Goal: Information Seeking & Learning: Learn about a topic

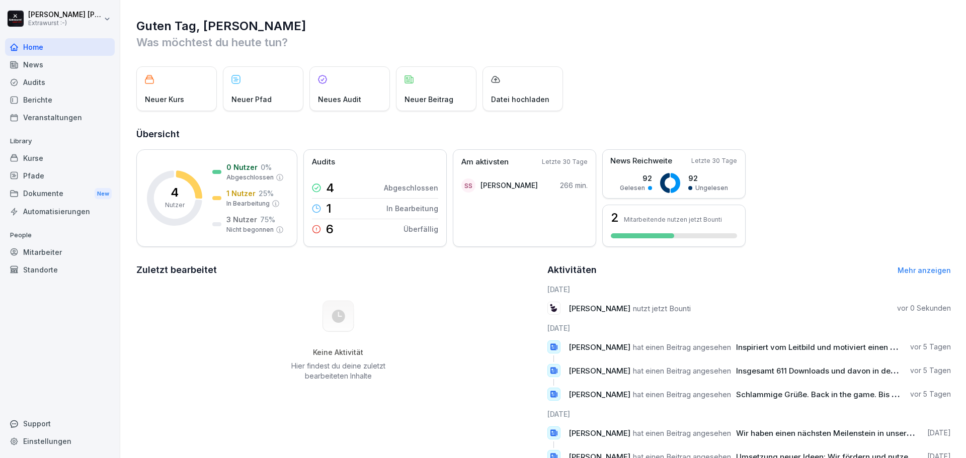
click at [40, 163] on div "Kurse" at bounding box center [60, 158] width 110 height 18
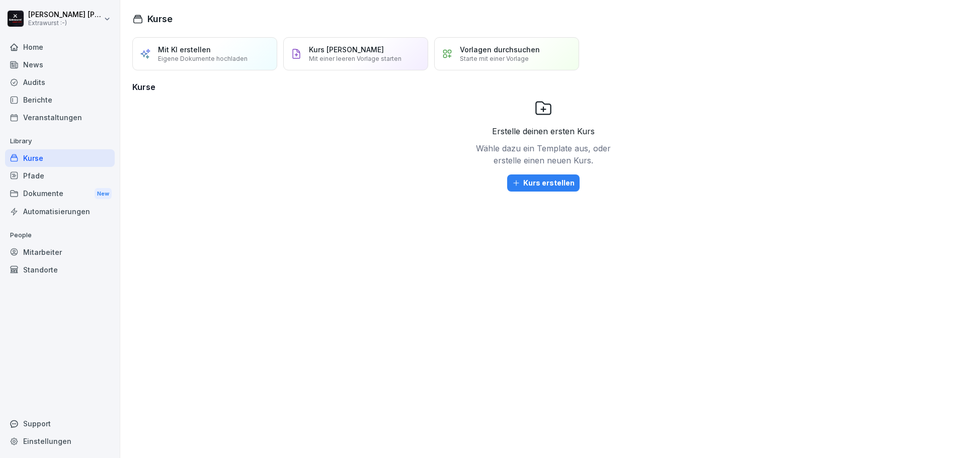
click at [59, 119] on div "Veranstaltungen" at bounding box center [60, 118] width 110 height 18
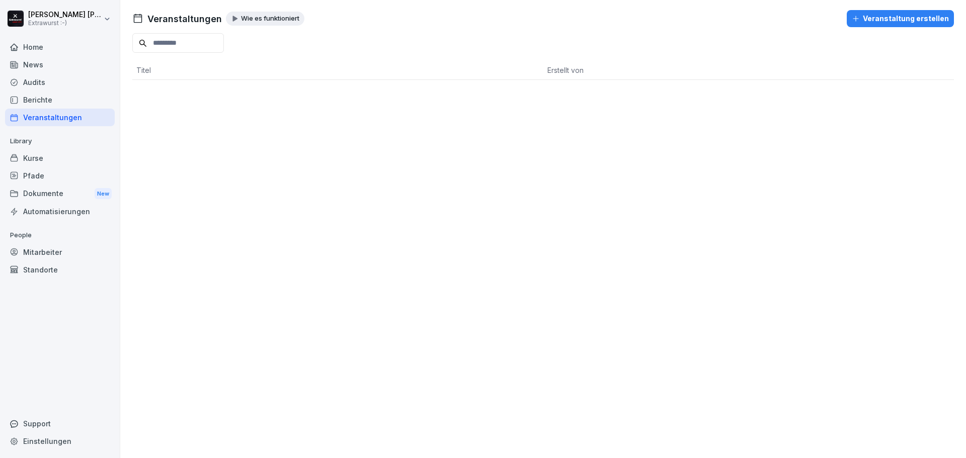
click at [32, 153] on div "Kurse" at bounding box center [60, 158] width 110 height 18
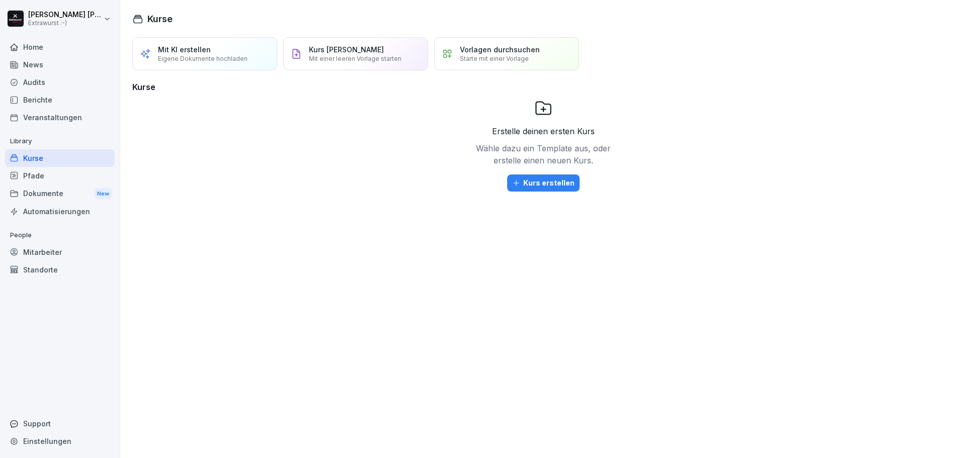
click at [37, 174] on div "Pfade" at bounding box center [60, 176] width 110 height 18
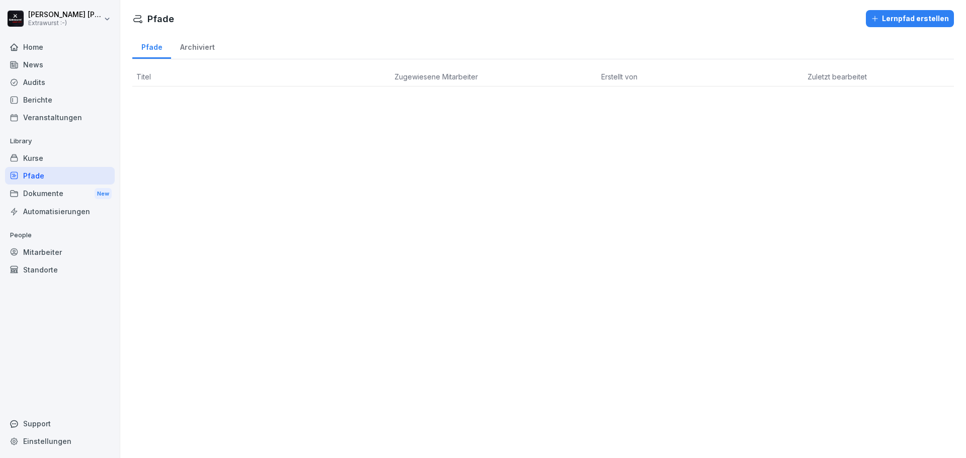
click at [38, 196] on div "Dokumente New" at bounding box center [60, 194] width 110 height 19
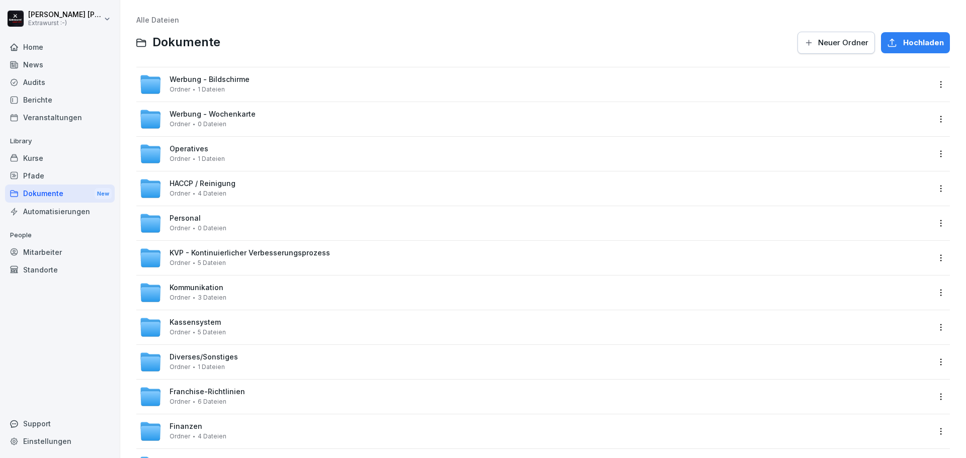
click at [239, 97] on div "Werbung - Bildschirme Ordner 1 Dateien" at bounding box center [534, 84] width 797 height 34
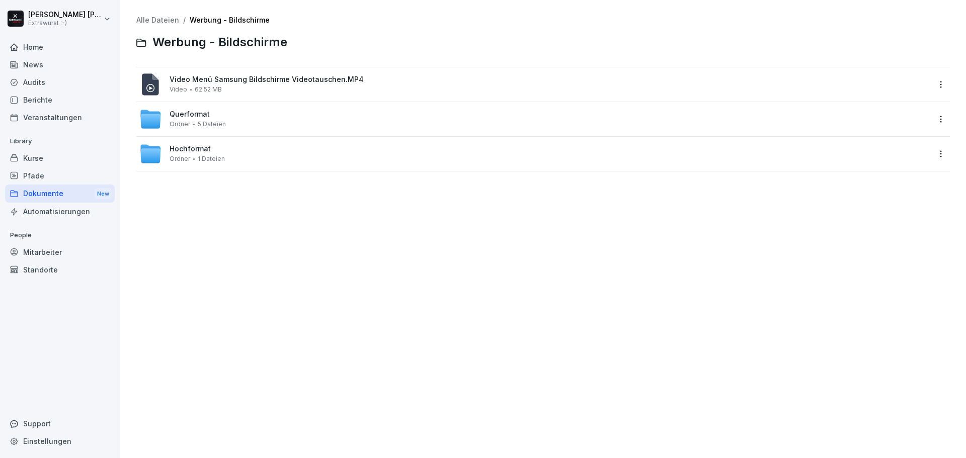
click at [239, 97] on div "Video Menü Samsung Bildschirme Videotauschen.MP4 Video 62.52 MB" at bounding box center [534, 84] width 797 height 34
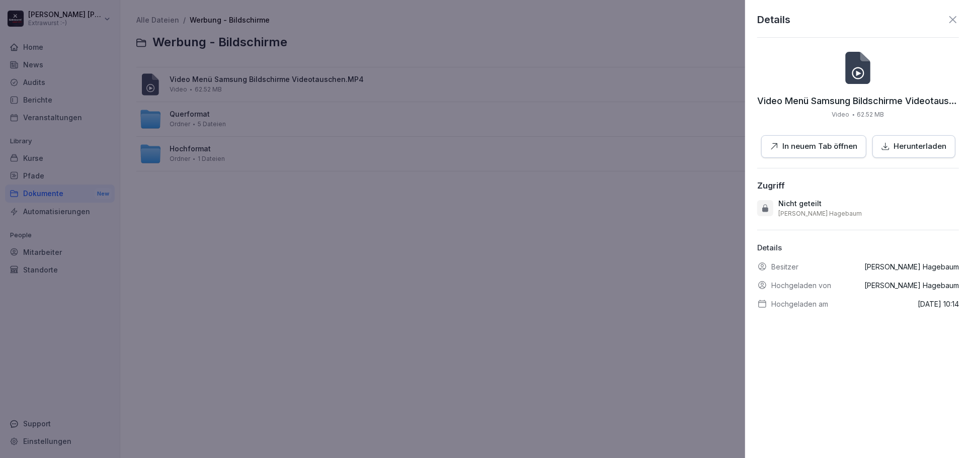
click at [239, 97] on div at bounding box center [483, 229] width 966 height 458
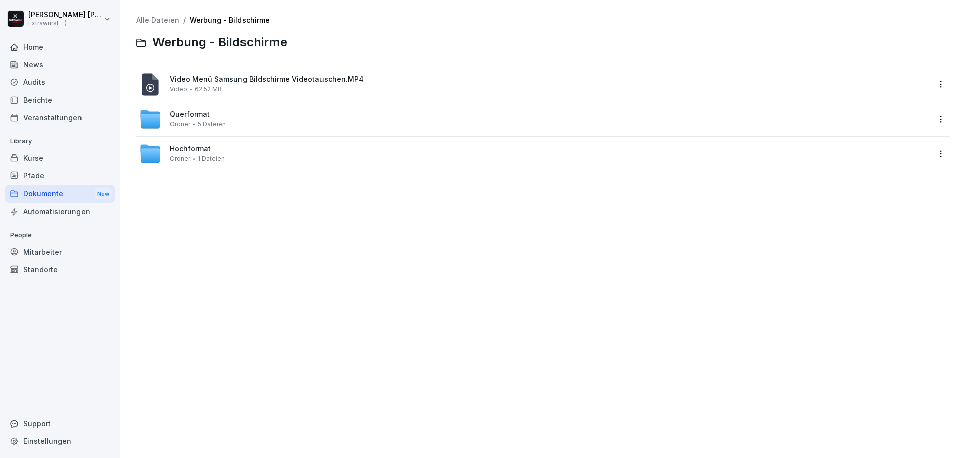
click at [36, 188] on div "Dokumente New" at bounding box center [60, 194] width 110 height 19
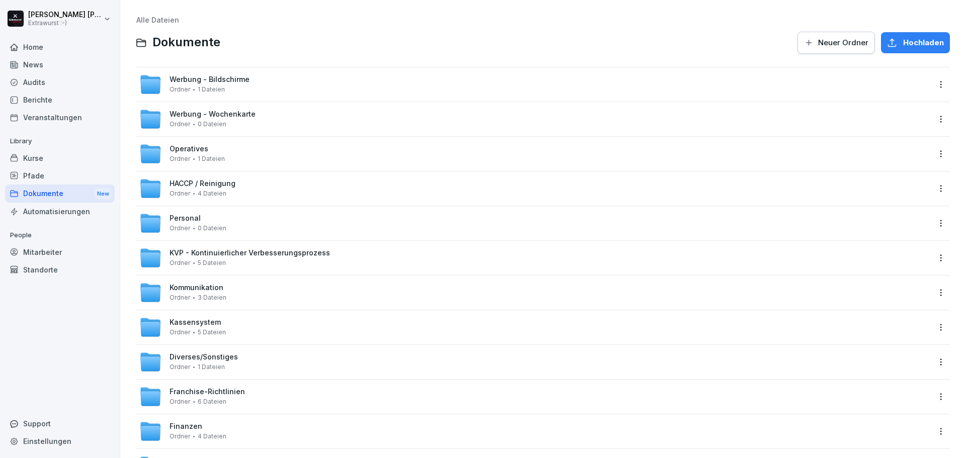
click at [209, 224] on div "Personal Ordner 0 Dateien" at bounding box center [197, 223] width 57 height 18
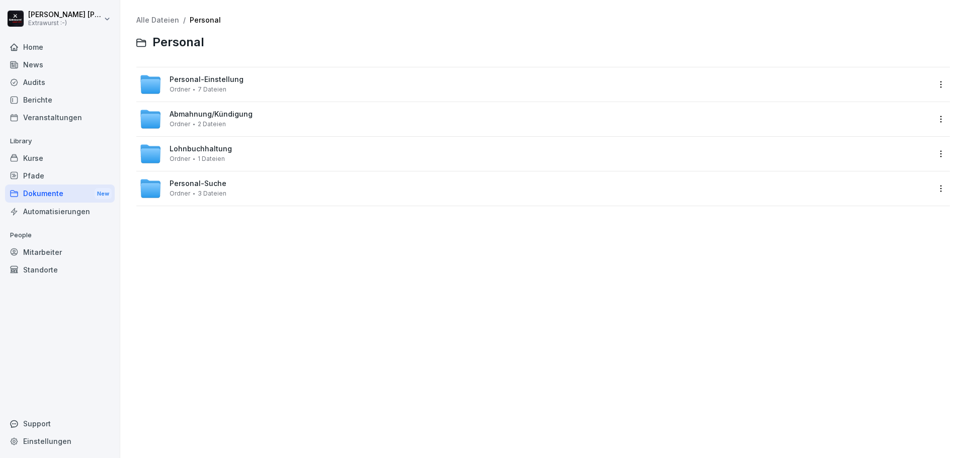
click at [232, 91] on div "Personal-Einstellung Ordner 7 Dateien" at bounding box center [206, 84] width 74 height 18
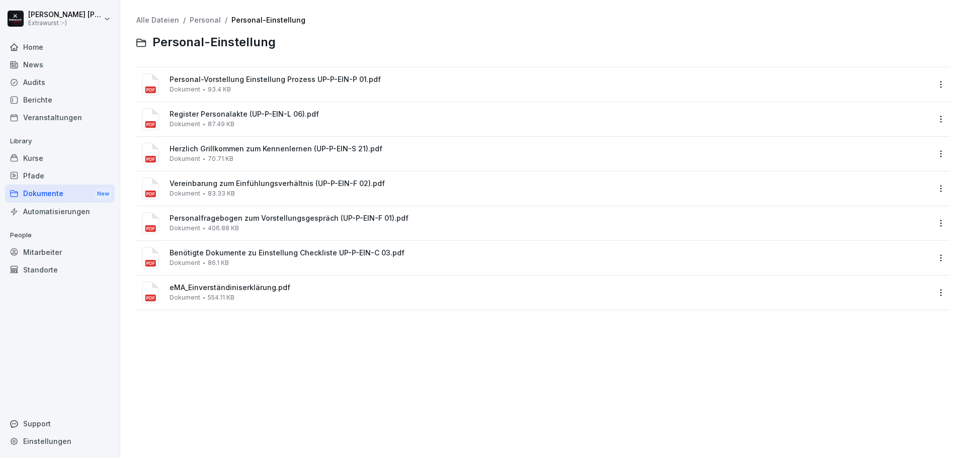
click at [232, 91] on div "Personal-Vorstellung Einstellung Prozess UP-P-EIN-P 01.pdf Dokument 93.4 KB" at bounding box center [549, 84] width 761 height 18
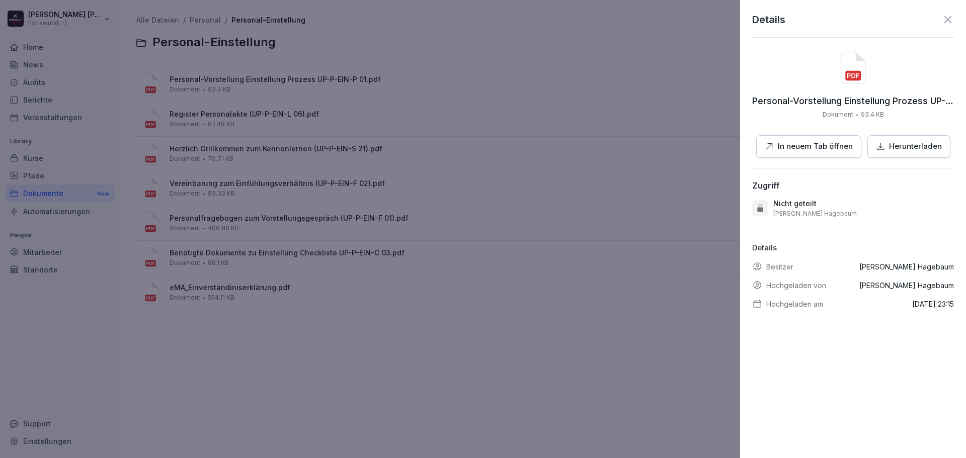
click at [858, 76] on icon at bounding box center [853, 68] width 24 height 32
click at [913, 144] on p "Herunterladen" at bounding box center [915, 147] width 53 height 12
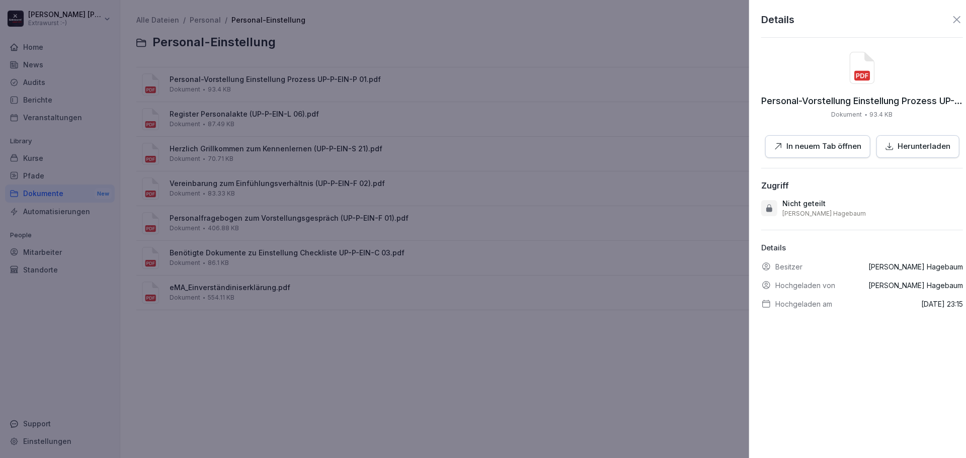
click at [360, 121] on div at bounding box center [483, 229] width 966 height 458
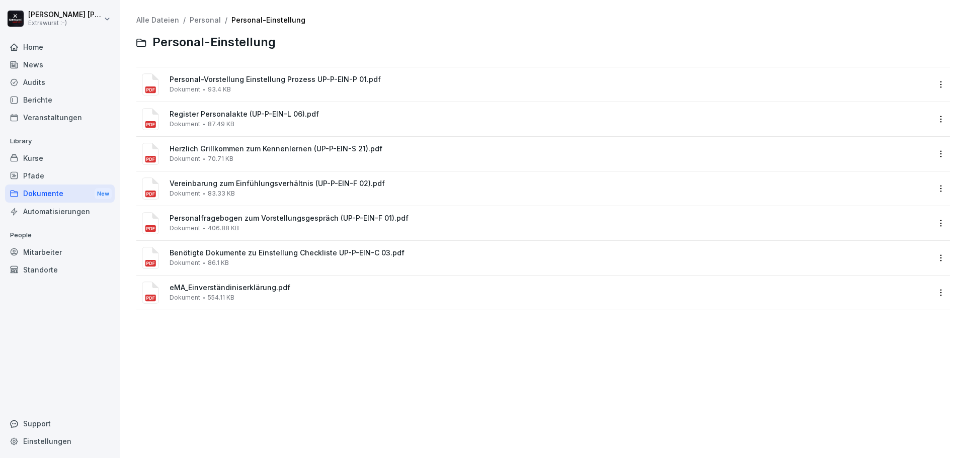
click at [252, 215] on span "Personalfragebogen zum Vorstellungsgespräch (UP-P-EIN-F 01).pdf" at bounding box center [549, 218] width 761 height 9
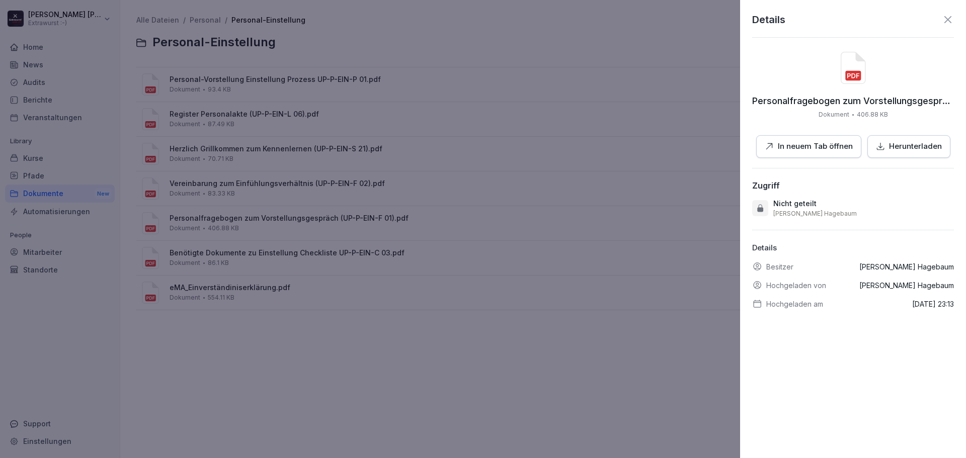
click at [906, 144] on p "Herunterladen" at bounding box center [915, 147] width 53 height 12
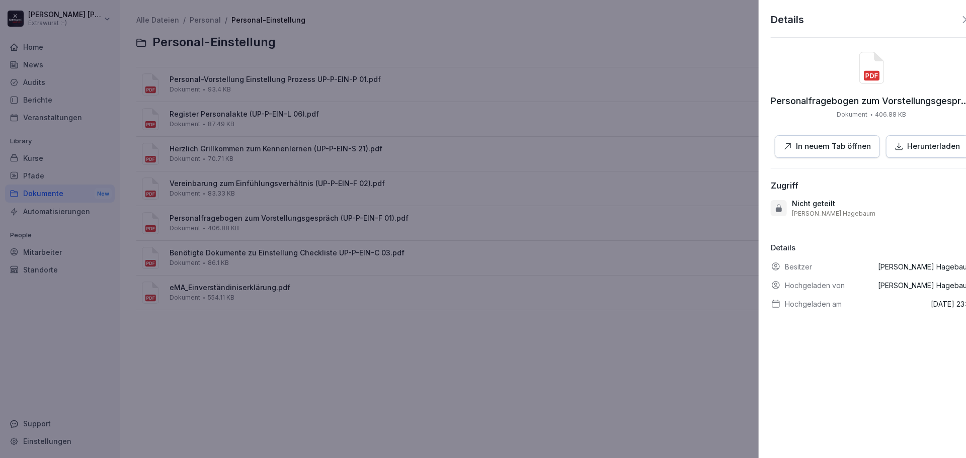
click at [576, 168] on div at bounding box center [483, 229] width 966 height 458
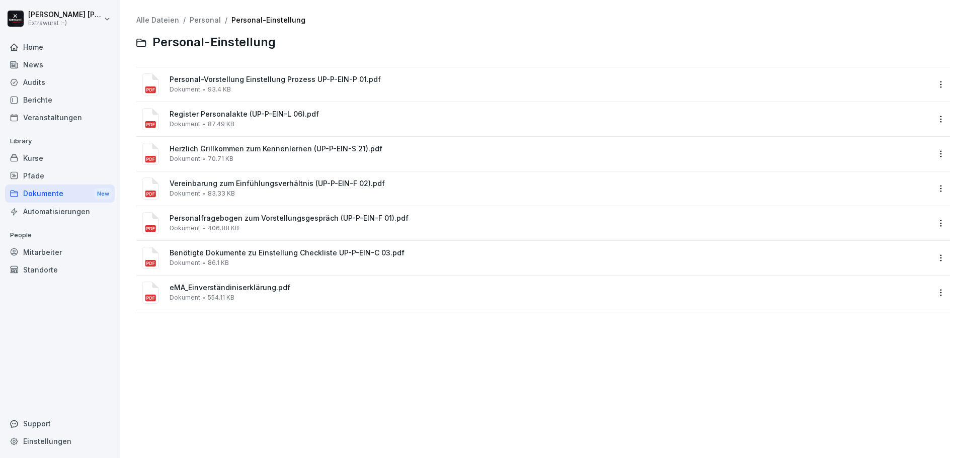
click at [83, 208] on div "Automatisierungen" at bounding box center [60, 212] width 110 height 18
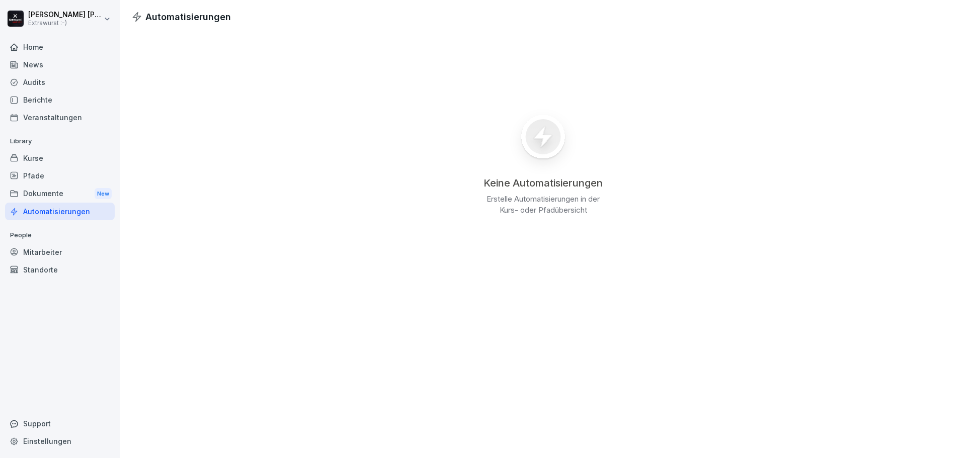
click at [56, 253] on div "Mitarbeiter" at bounding box center [60, 252] width 110 height 18
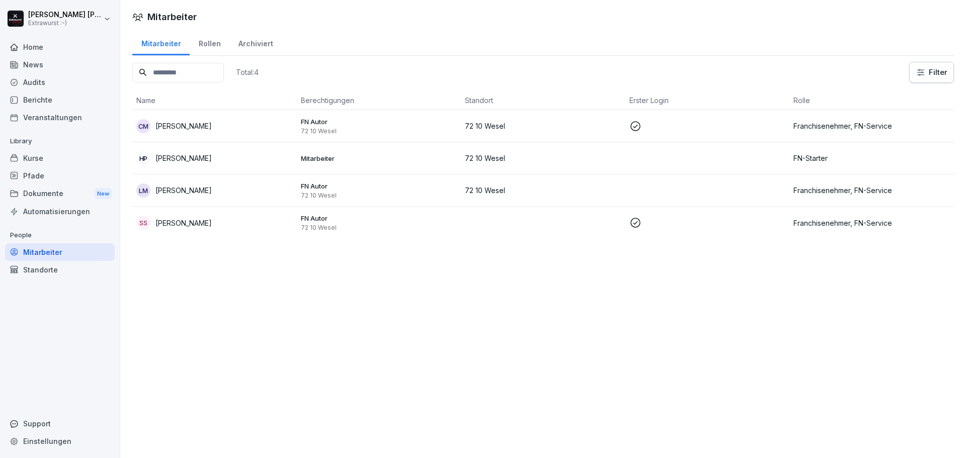
click at [301, 154] on p "Mitarbeiter" at bounding box center [379, 158] width 156 height 9
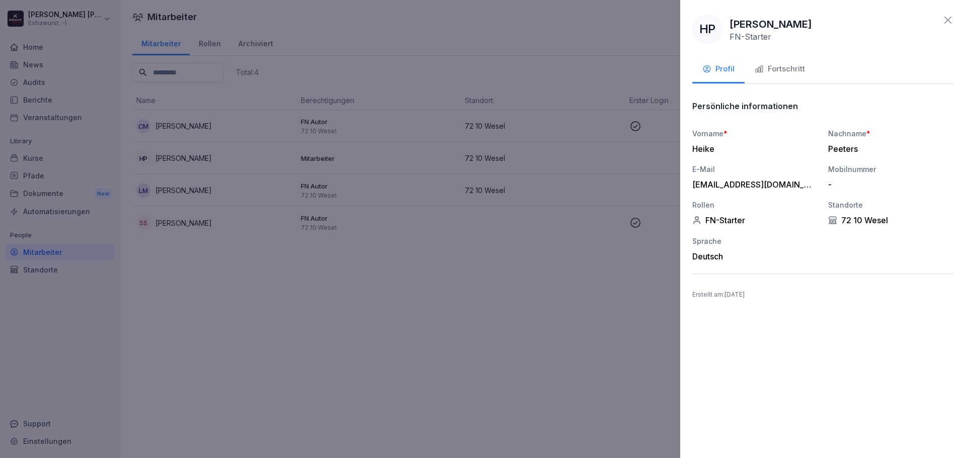
click at [781, 73] on div "Fortschritt" at bounding box center [779, 69] width 50 height 12
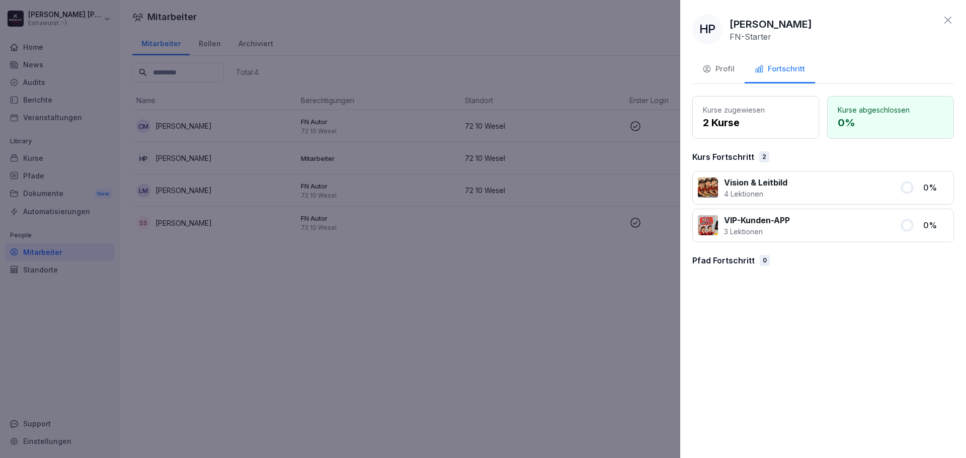
click at [948, 19] on icon at bounding box center [948, 20] width 12 height 12
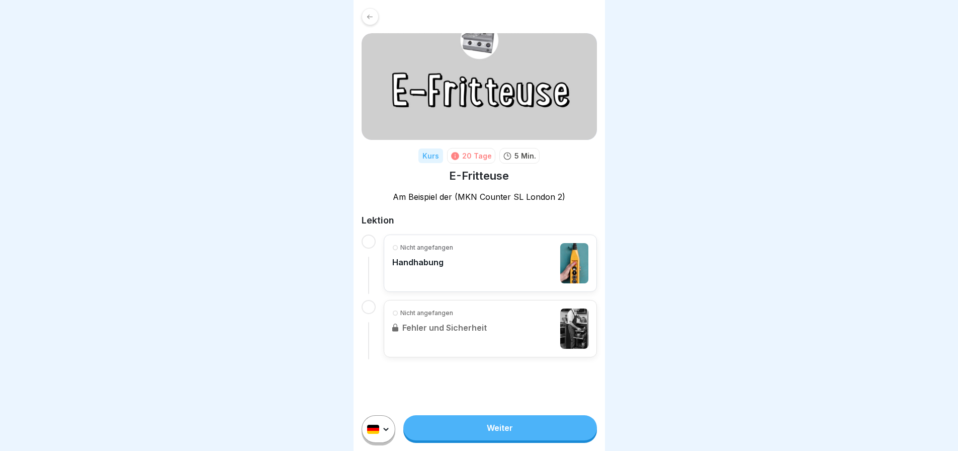
click at [461, 272] on div "Nicht angefangen Handhabung" at bounding box center [490, 263] width 196 height 40
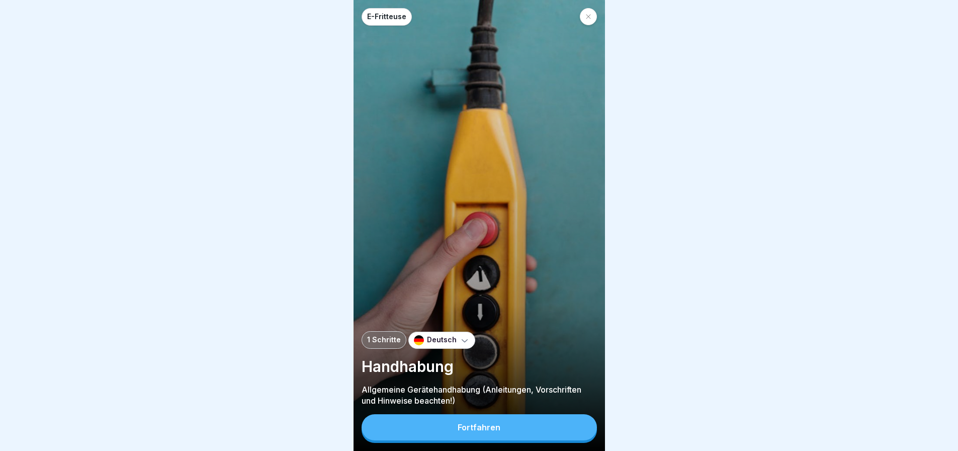
scroll to position [8, 0]
click at [488, 426] on div "Fortfahren" at bounding box center [479, 426] width 43 height 9
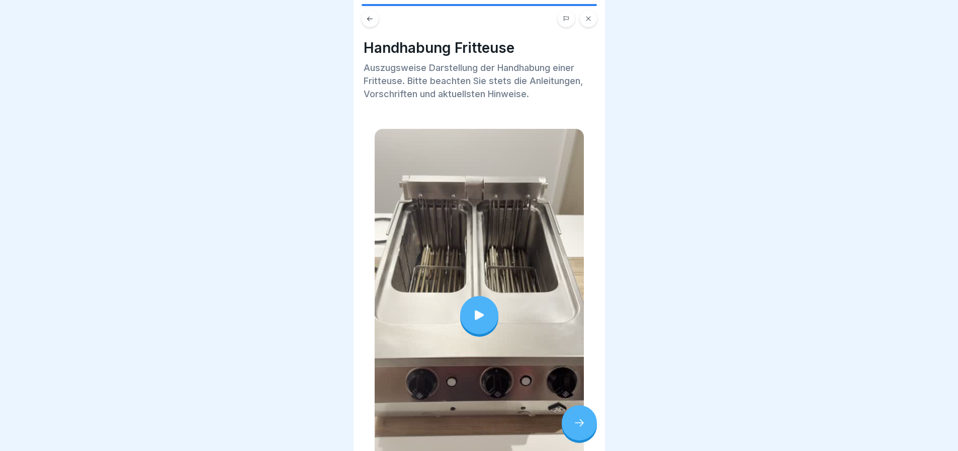
click at [483, 302] on div at bounding box center [479, 315] width 38 height 38
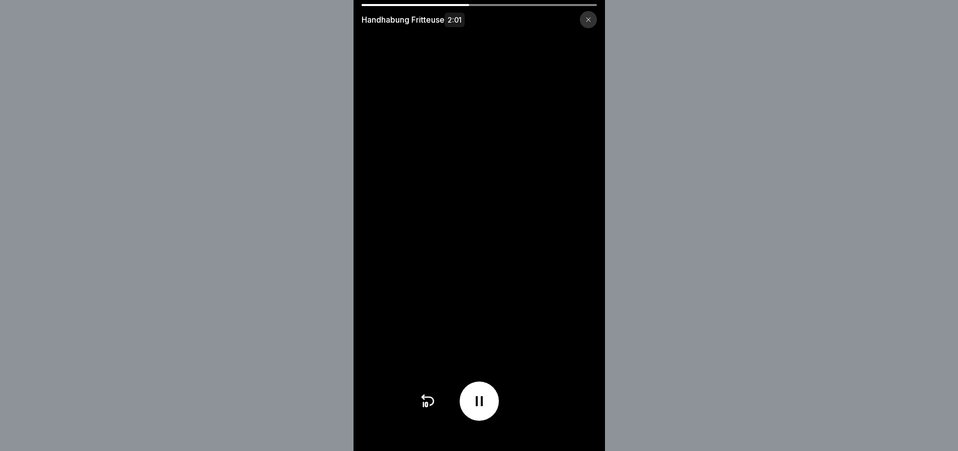
click at [481, 34] on video at bounding box center [479, 225] width 251 height 451
click at [576, 15] on div "Handhabung Fritteuse 2:01" at bounding box center [479, 19] width 235 height 17
click at [592, 23] on div at bounding box center [588, 19] width 17 height 17
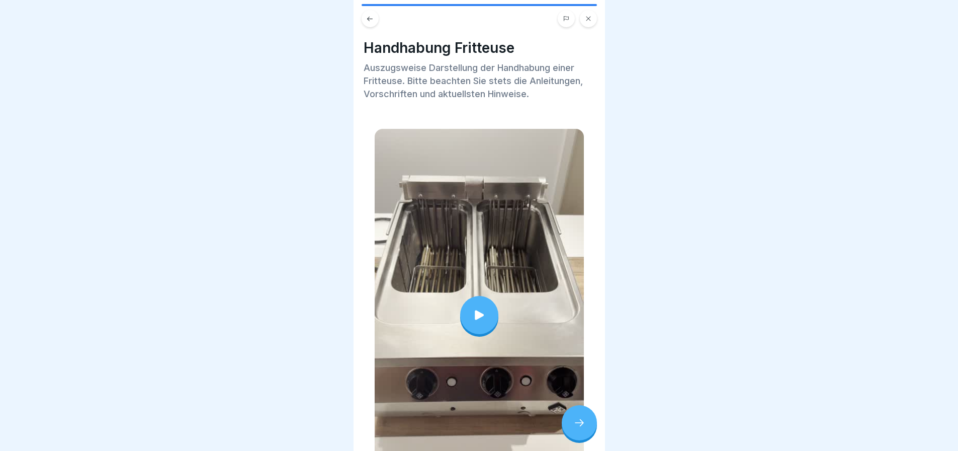
click at [579, 427] on icon at bounding box center [579, 422] width 12 height 12
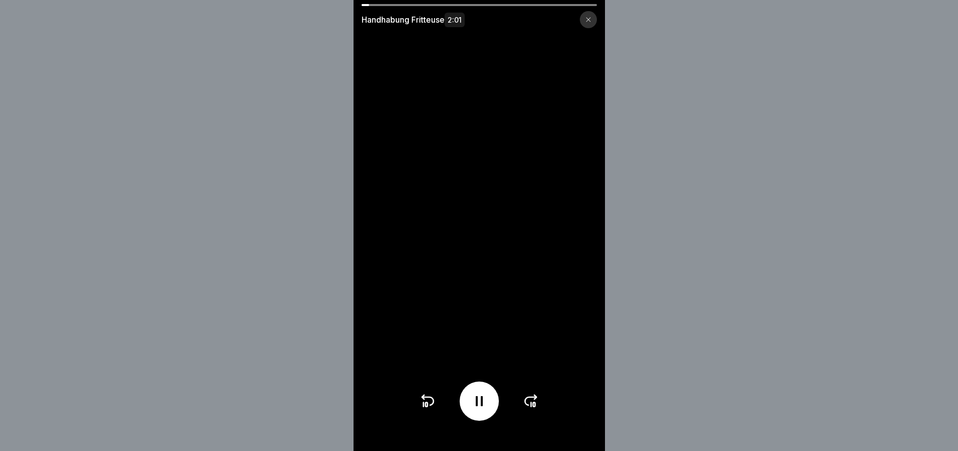
click at [590, 18] on icon at bounding box center [588, 20] width 6 height 6
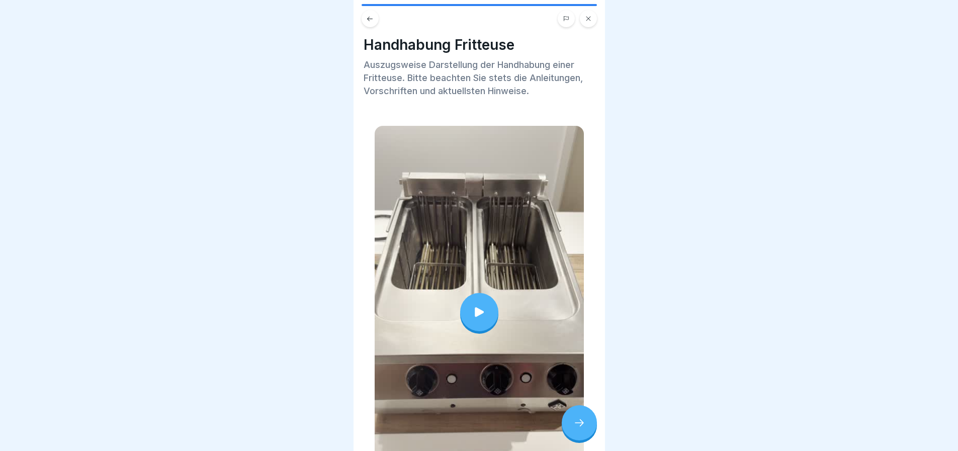
scroll to position [0, 0]
